Goal: Task Accomplishment & Management: Complete application form

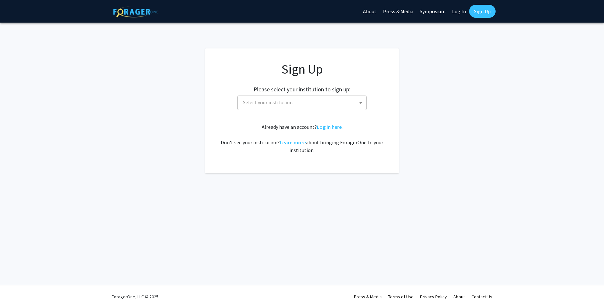
click at [324, 107] on span "Select your institution" at bounding box center [303, 102] width 126 height 13
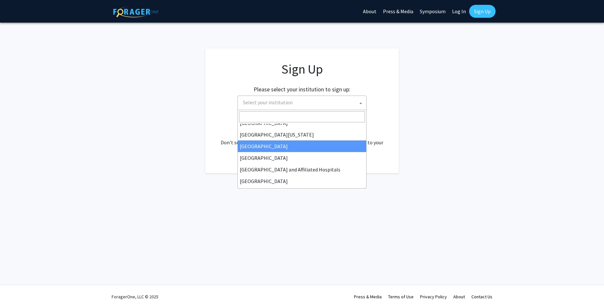
scroll to position [97, 0]
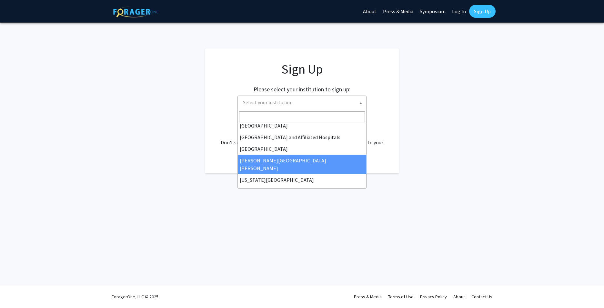
select select "1"
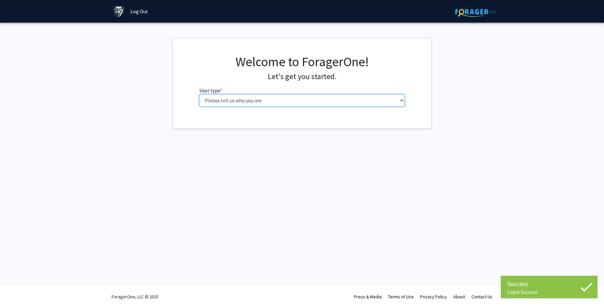
click at [254, 102] on select "Please tell us who you are Undergraduate Student Master's Student Doctoral Cand…" at bounding box center [302, 100] width 206 height 12
select select "2: masters"
click at [199, 94] on select "Please tell us who you are Undergraduate Student Master's Student Doctoral Cand…" at bounding box center [302, 100] width 206 height 12
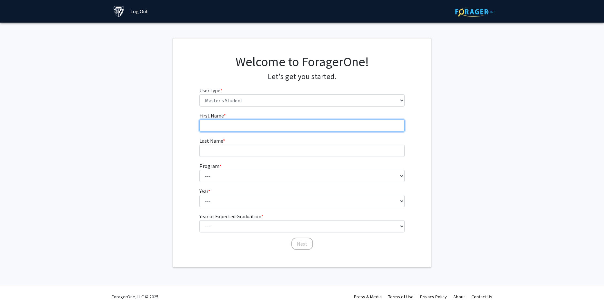
click at [257, 123] on input "First Name * required" at bounding box center [302, 125] width 206 height 12
type input "[PERSON_NAME]"
type input "Xia"
click at [229, 176] on select "--- Anatomy Education Applied and Computational Mathematics Applied Biomedical …" at bounding box center [302, 176] width 206 height 12
select select "21: 13"
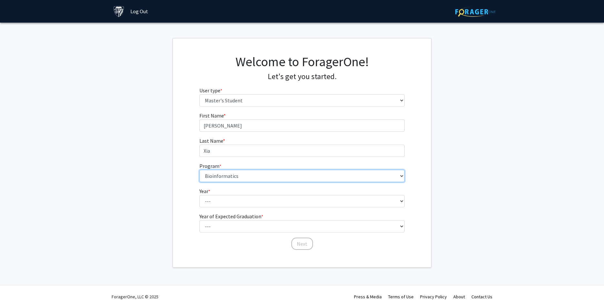
click at [199, 170] on select "--- Anatomy Education Applied and Computational Mathematics Applied Biomedical …" at bounding box center [302, 176] width 206 height 12
click at [237, 204] on select "--- First Year Second Year" at bounding box center [302, 201] width 206 height 12
select select "1: first_year"
click at [199, 195] on select "--- First Year Second Year" at bounding box center [302, 201] width 206 height 12
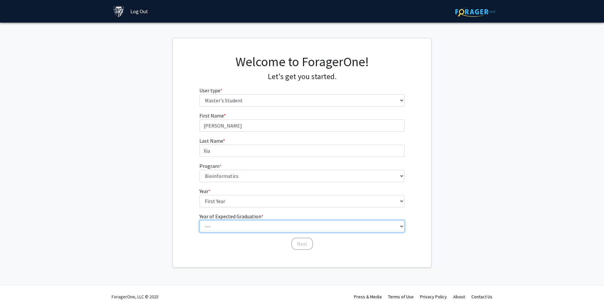
click at [235, 226] on select "--- 2025 2026 2027 2028 2029 2030 2031 2032 2033 2034" at bounding box center [302, 226] width 206 height 12
select select "3: 2027"
click at [199, 220] on select "--- 2025 2026 2027 2028 2029 2030 2031 2032 2033 2034" at bounding box center [302, 226] width 206 height 12
click at [227, 250] on div "Welcome to ForagerOne! Let's get you started. User type * required Please tell …" at bounding box center [302, 152] width 258 height 229
click at [296, 245] on button "Next" at bounding box center [302, 243] width 22 height 12
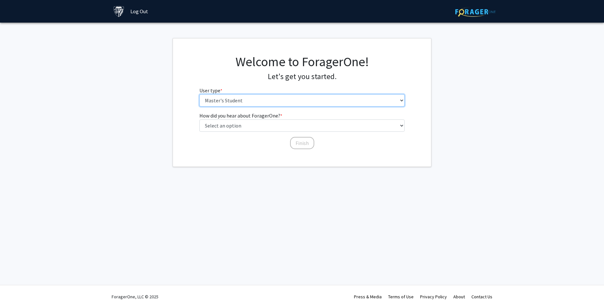
click at [246, 100] on select "Please tell us who you are Undergraduate Student Master's Student Doctoral Cand…" at bounding box center [302, 100] width 206 height 12
click at [239, 127] on select "Select an option Peer/student recommendation Faculty/staff recommendation Unive…" at bounding box center [302, 125] width 206 height 12
select select "3: university_website"
click at [199, 119] on select "Select an option Peer/student recommendation Faculty/staff recommendation Unive…" at bounding box center [302, 125] width 206 height 12
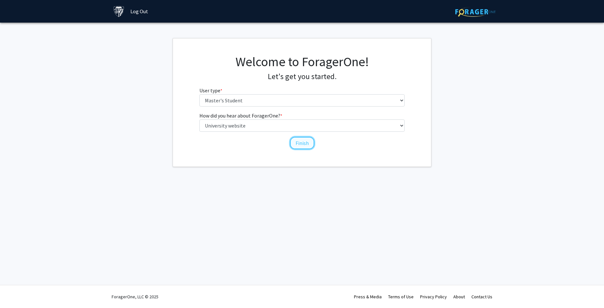
click at [298, 143] on button "Finish" at bounding box center [302, 143] width 24 height 12
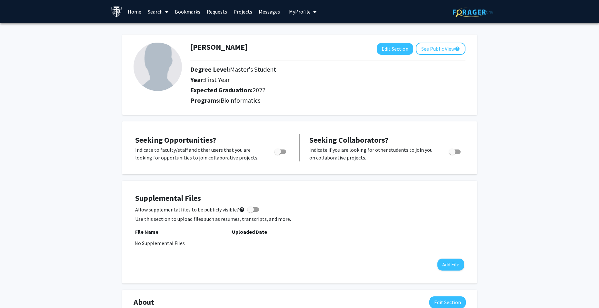
click at [279, 153] on span "Toggle" at bounding box center [278, 151] width 6 height 6
click at [278, 154] on input "Are you actively seeking opportunities?" at bounding box center [277, 154] width 0 height 0
checkbox input "true"
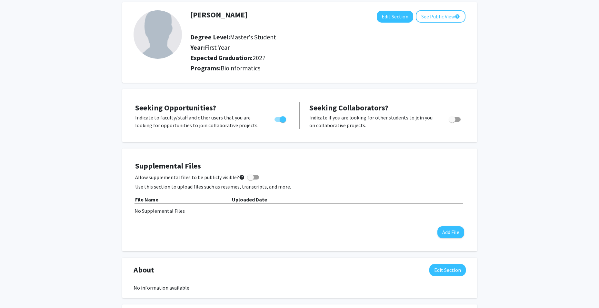
click at [255, 179] on label "Allow supplemental files to be publicly visible? help" at bounding box center [197, 177] width 124 height 8
click at [251, 179] on input "Allow supplemental files to be publicly visible? help" at bounding box center [250, 179] width 0 height 0
checkbox input "true"
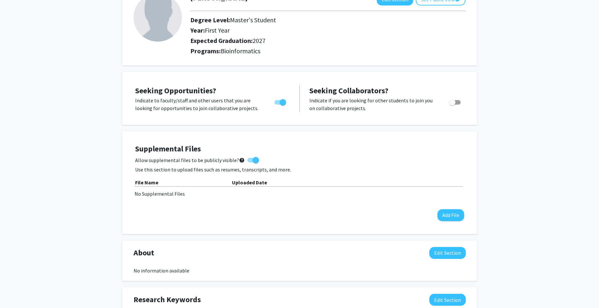
scroll to position [65, 0]
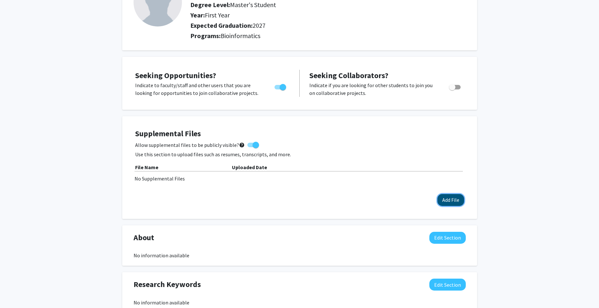
click at [451, 200] on button "Add File" at bounding box center [451, 200] width 27 height 12
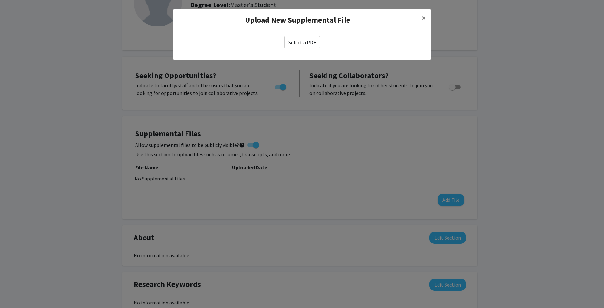
click at [302, 44] on label "Select a PDF" at bounding box center [302, 42] width 36 height 12
click at [0, 0] on input "Select a PDF" at bounding box center [0, 0] width 0 height 0
click at [318, 135] on modal-container "Upload New Supplemental File × Select a PDF" at bounding box center [302, 154] width 604 height 308
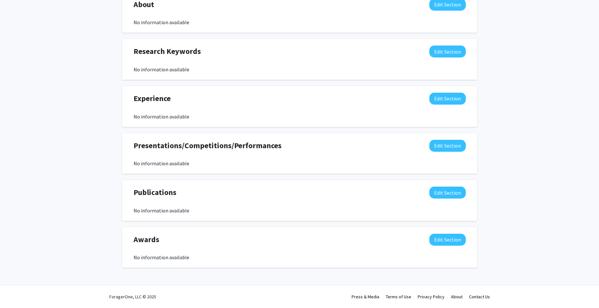
scroll to position [168, 0]
